Goal: Information Seeking & Learning: Learn about a topic

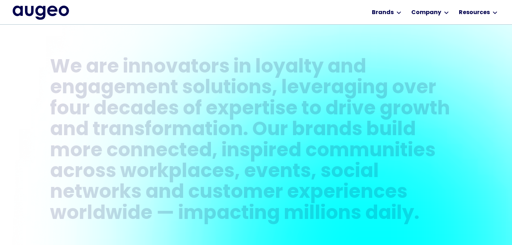
scroll to position [471, 0]
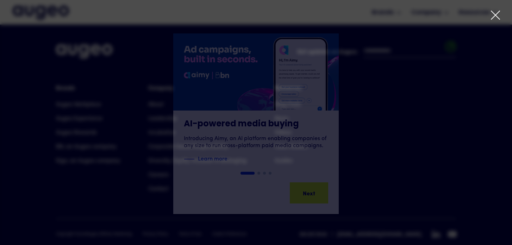
click at [495, 16] on icon at bounding box center [495, 15] width 8 height 8
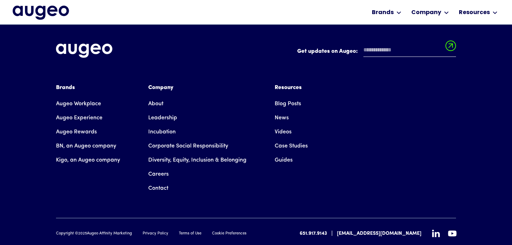
scroll to position [1607, 0]
click at [152, 97] on link "About" at bounding box center [155, 104] width 15 height 14
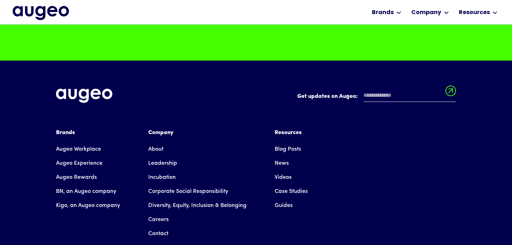
click at [436, 218] on div "Get updates on Augeo: Get updates on Augeo: Thanks for subscribing! Oops! Somet…" at bounding box center [256, 186] width 400 height 251
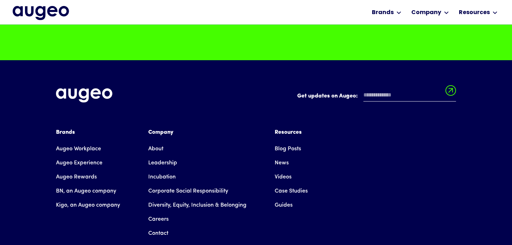
scroll to position [5469, 0]
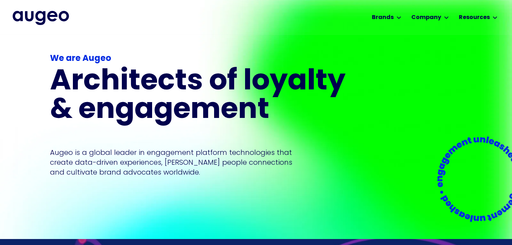
scroll to position [4, 0]
